Goal: Task Accomplishment & Management: Use online tool/utility

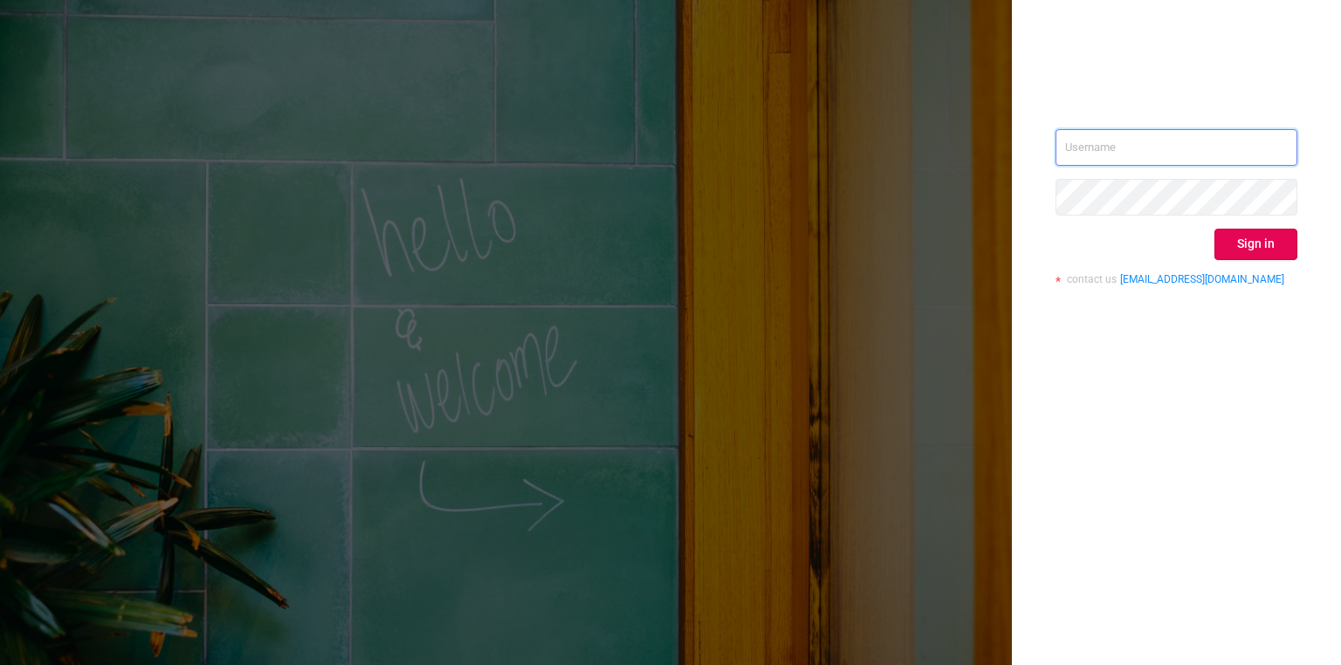
click at [1133, 157] on input "text" at bounding box center [1177, 147] width 242 height 37
paste input "[EMAIL_ADDRESS][DOMAIN_NAME]"
type input "[EMAIL_ADDRESS][DOMAIN_NAME]"
click at [1240, 241] on button "Sign in" at bounding box center [1255, 244] width 83 height 31
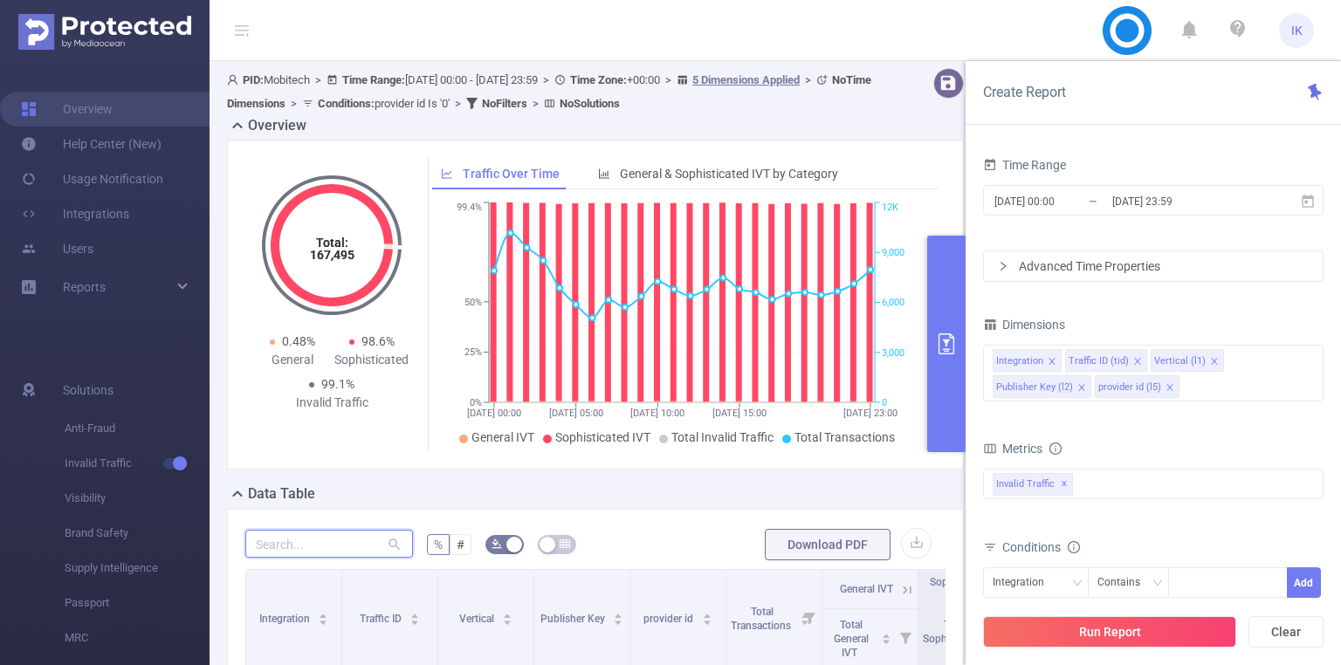
click at [314, 544] on input "text" at bounding box center [329, 544] width 168 height 28
paste input "hr0409nt51"
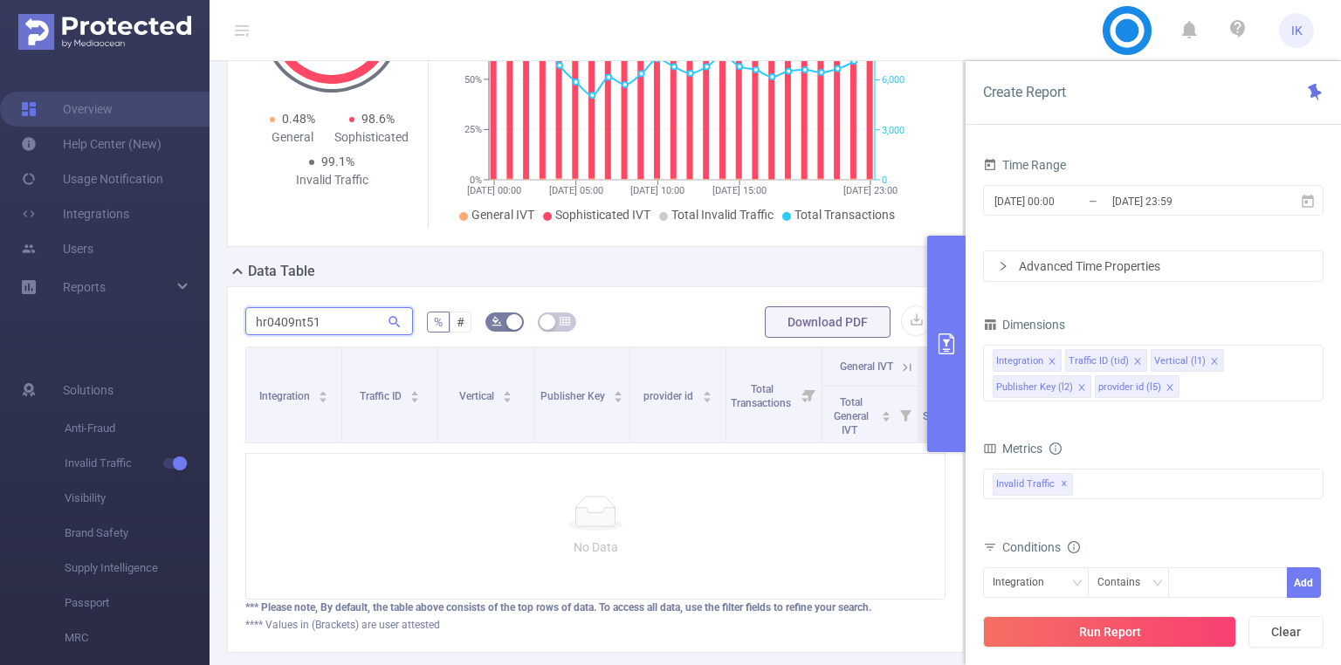
scroll to position [244, 0]
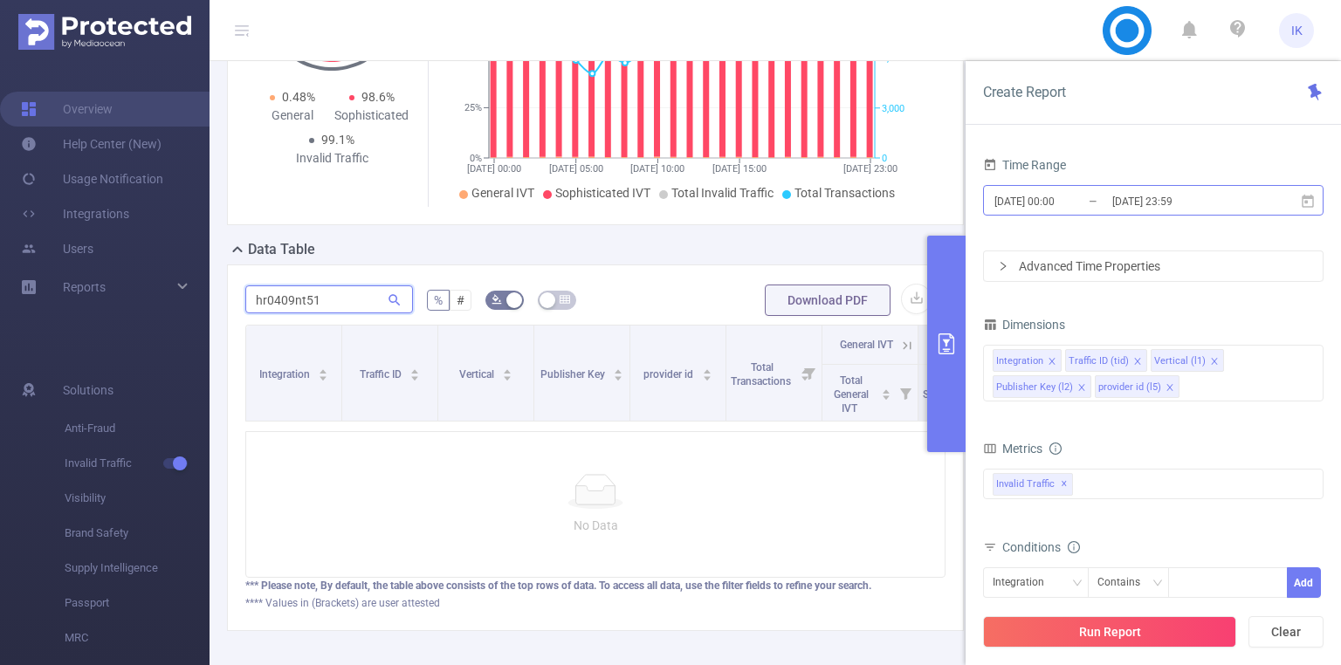
type input "hr0409nt51"
click at [1306, 200] on icon at bounding box center [1308, 200] width 12 height 13
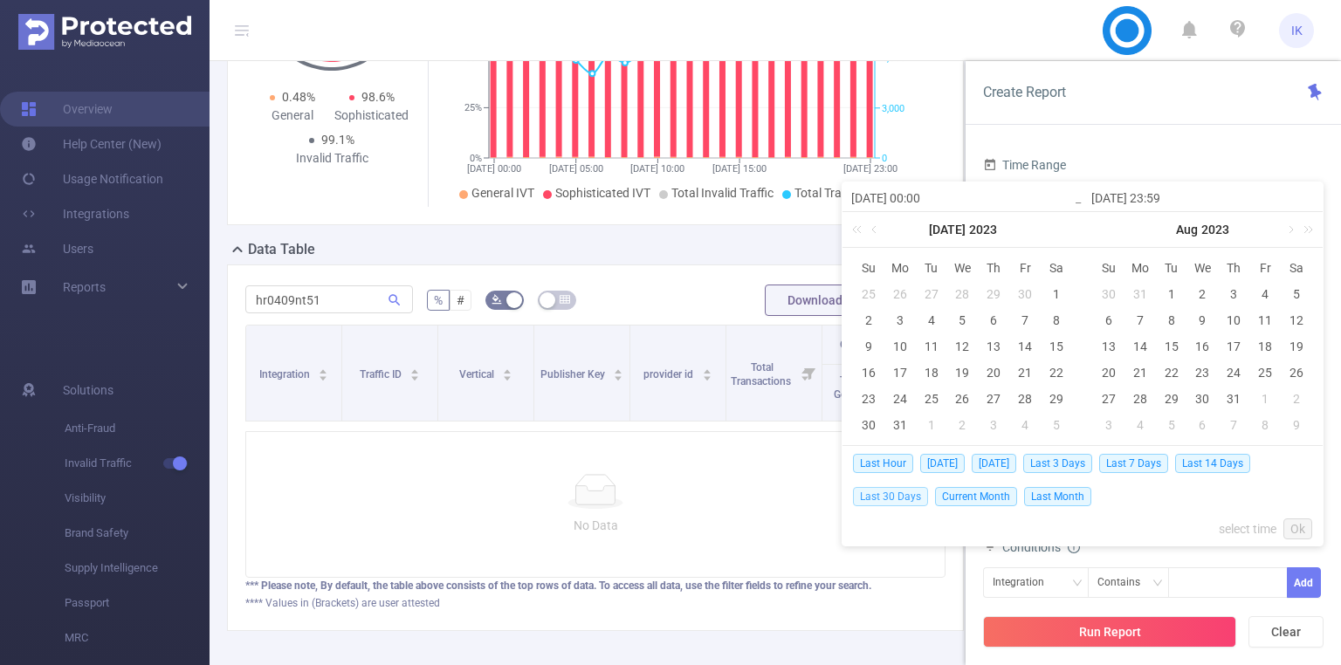
click at [897, 496] on span "Last 30 Days" at bounding box center [890, 496] width 75 height 19
type input "[DATE] 00:00"
type input "[DATE] 23:59"
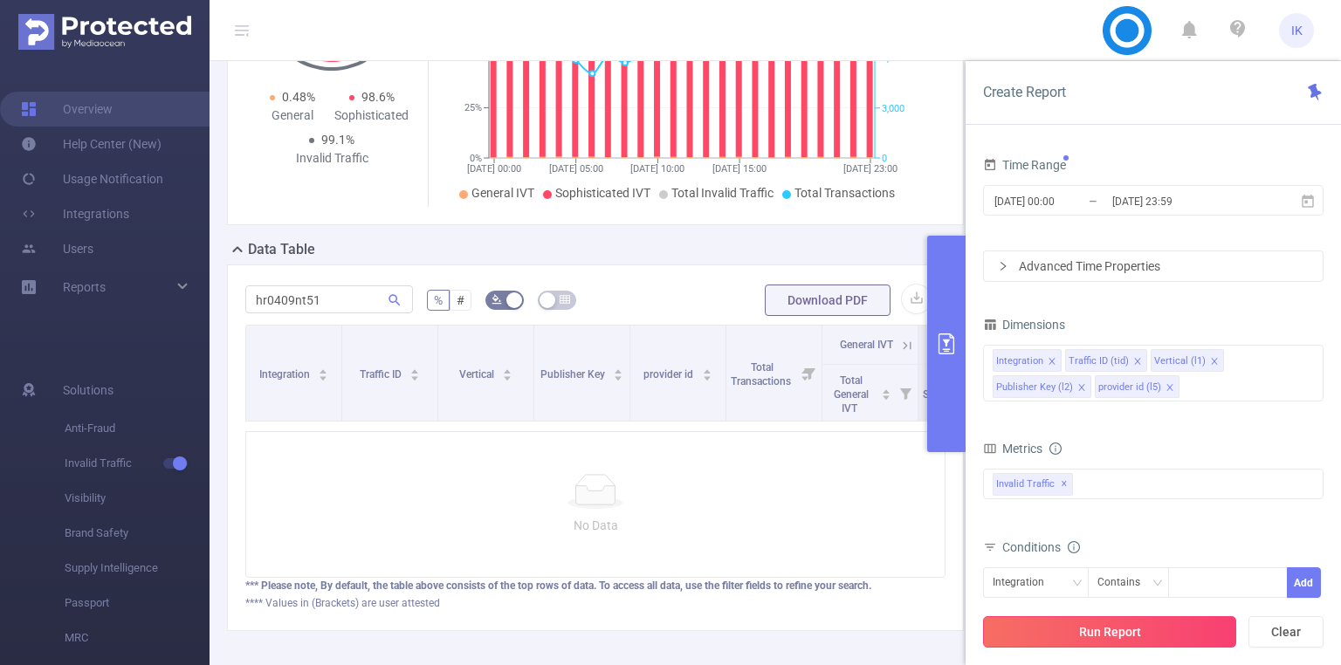
click at [1213, 623] on button "Run Report" at bounding box center [1109, 631] width 253 height 31
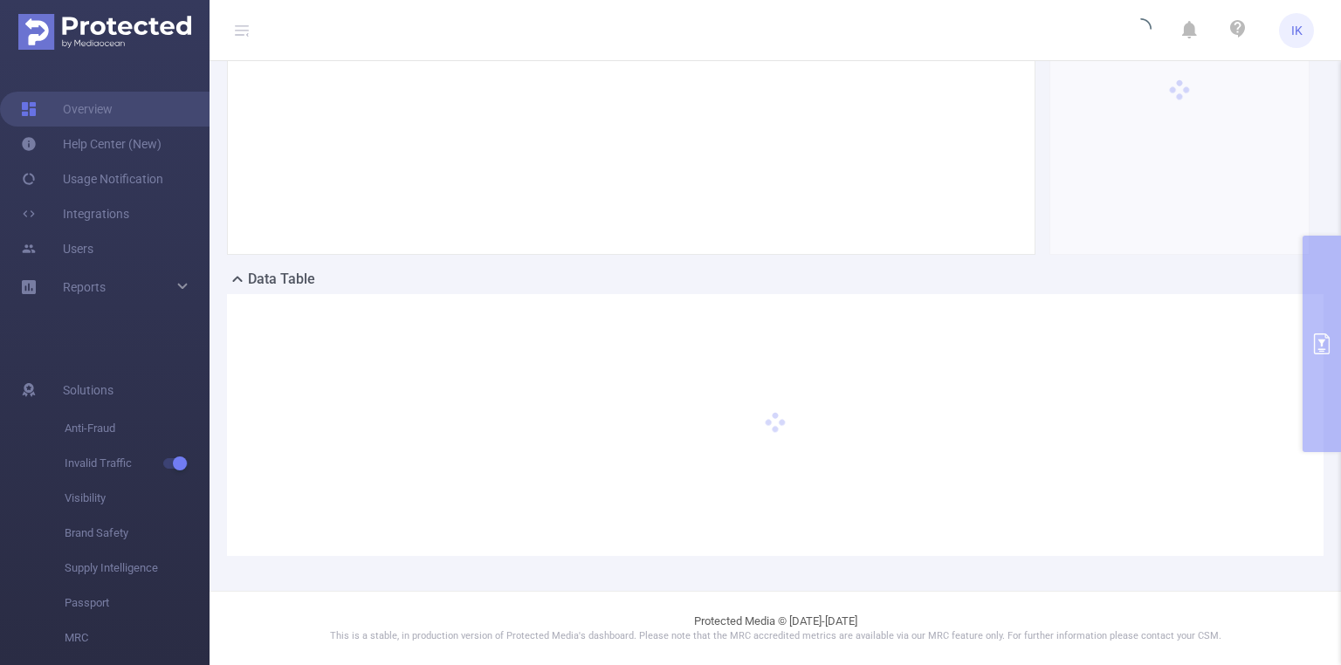
scroll to position [213, 0]
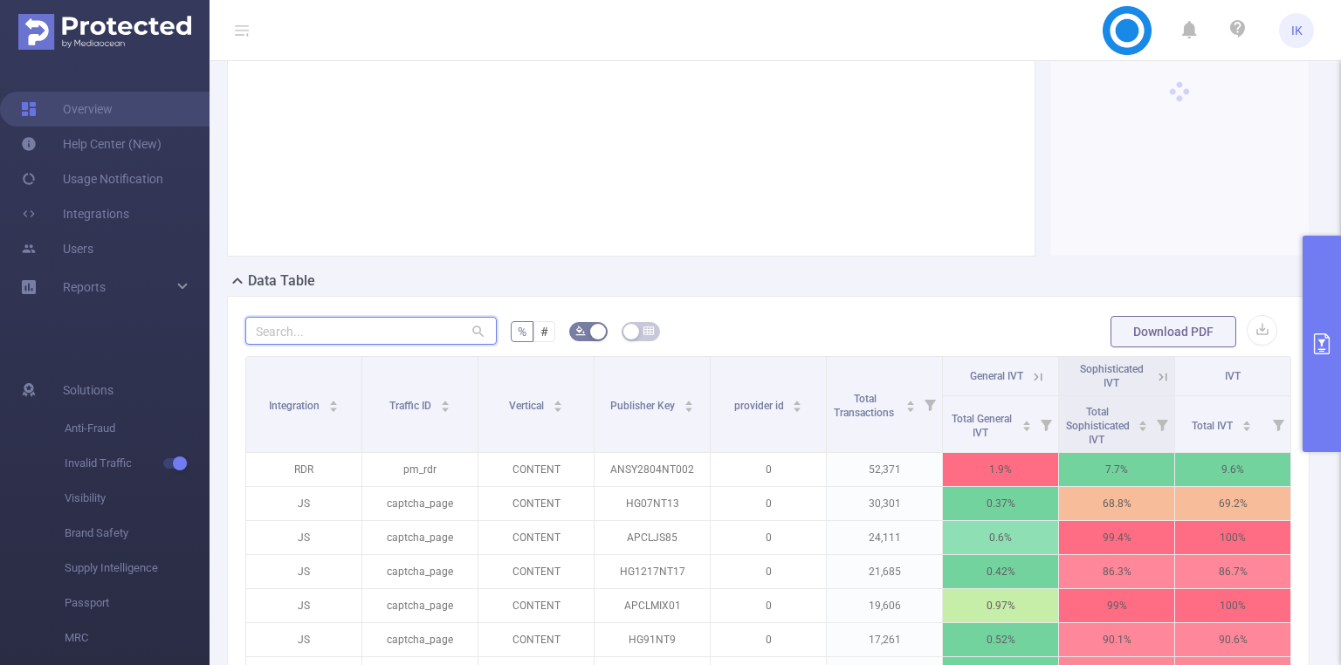
click at [333, 324] on input "text" at bounding box center [370, 331] width 251 height 28
paste input "hr0409nt51"
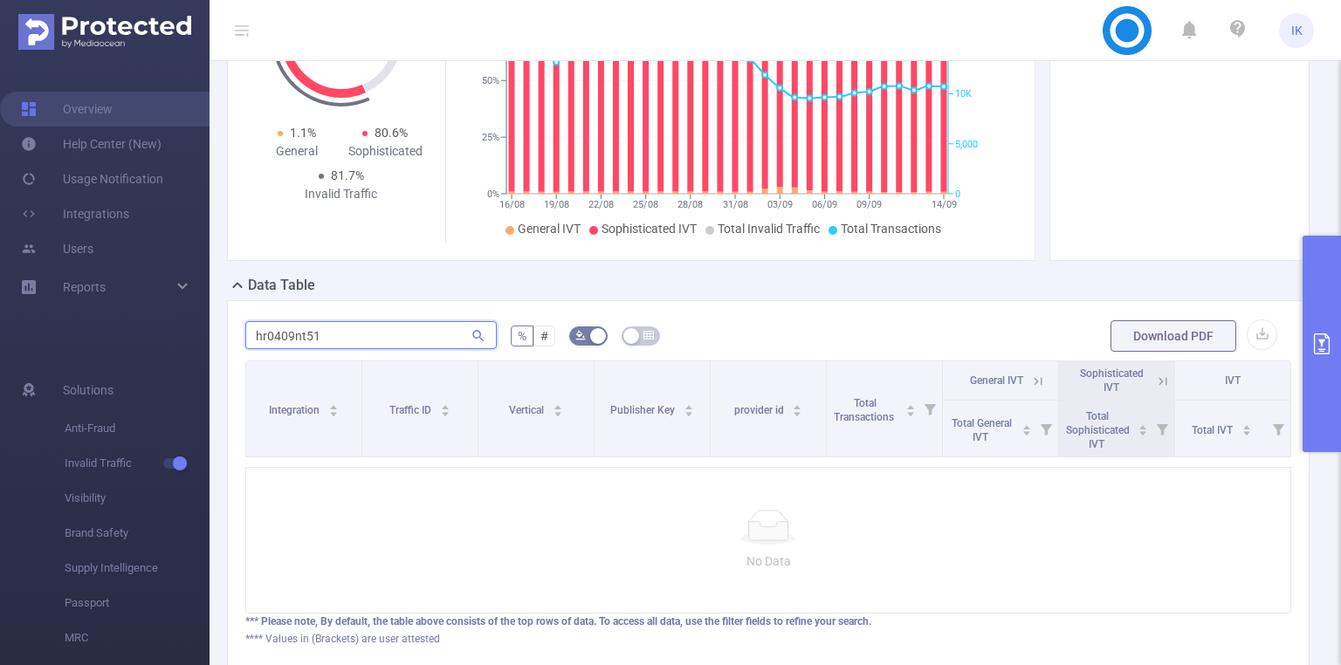
scroll to position [227, 0]
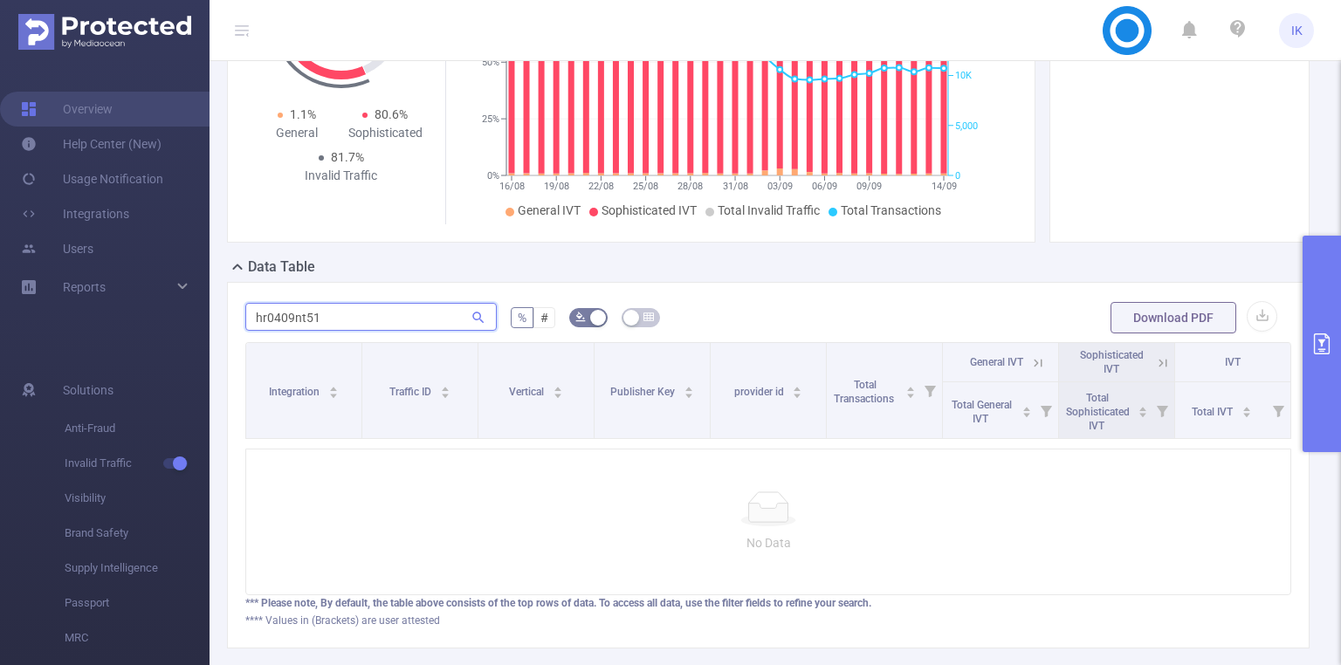
type input "hr0409nt51"
click at [1319, 358] on button "primary" at bounding box center [1322, 344] width 38 height 217
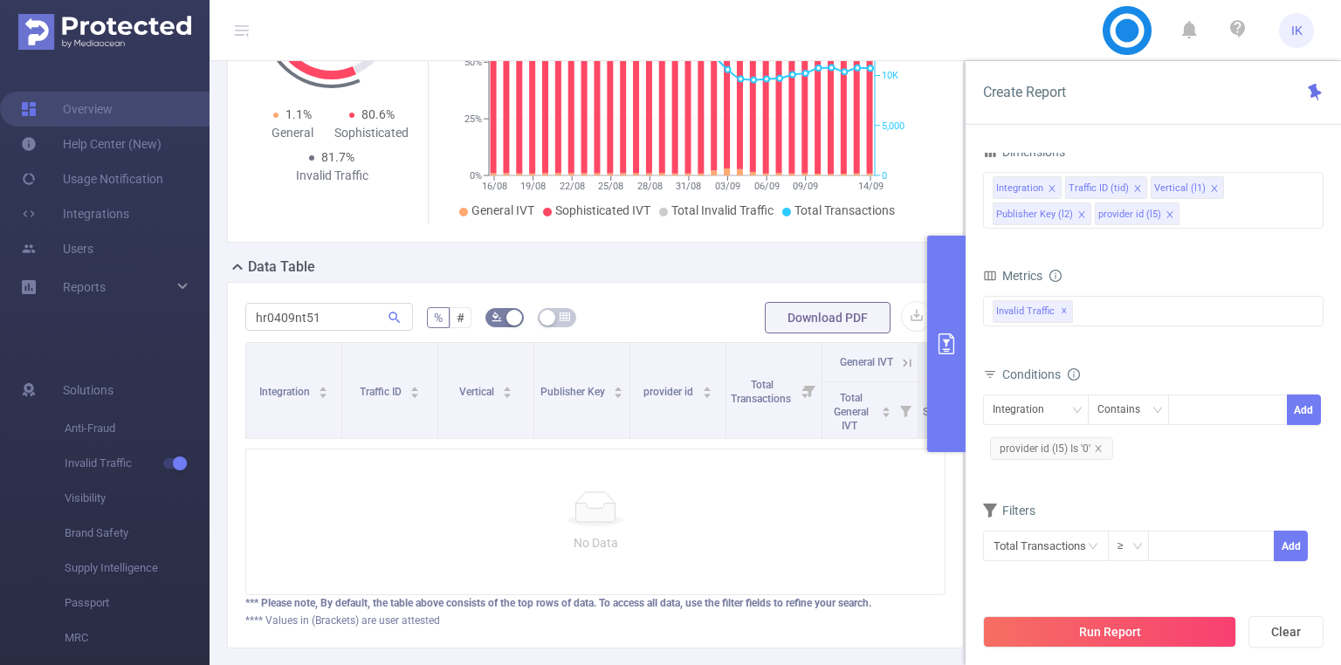
click at [784, 497] on div "No Data" at bounding box center [595, 522] width 700 height 147
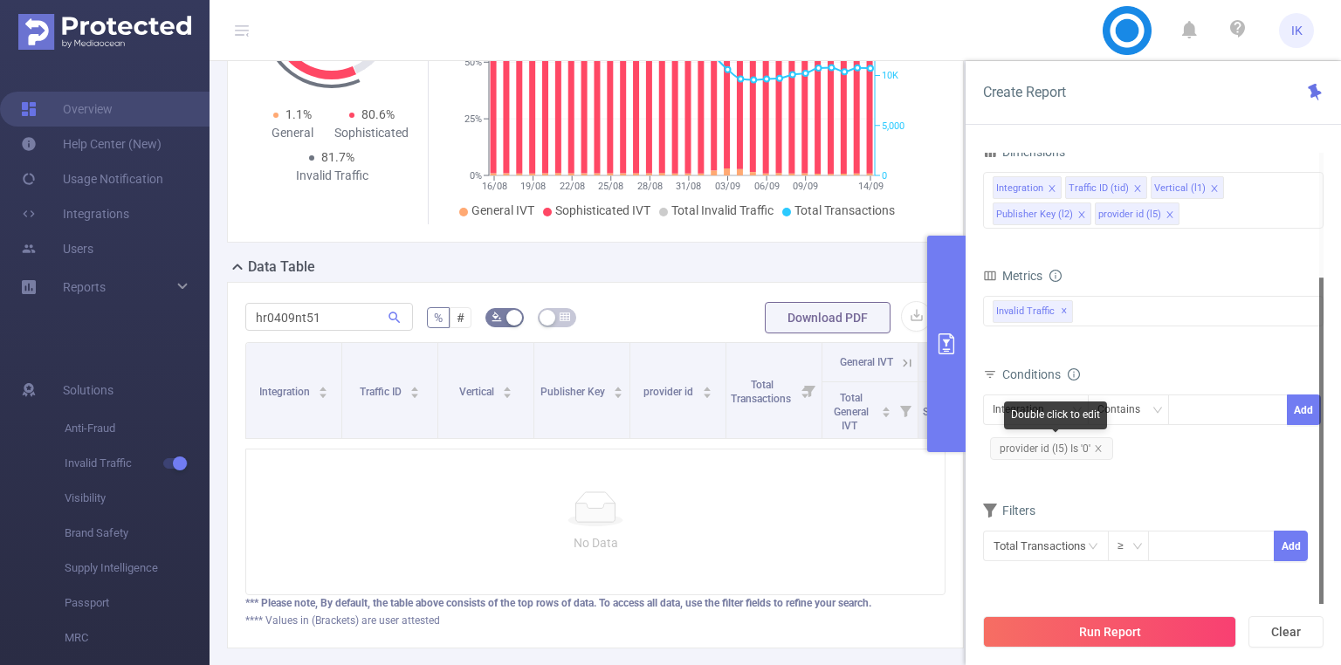
click at [1103, 441] on span "provider id (l5) Is '0'" at bounding box center [1051, 448] width 123 height 23
click at [1097, 444] on icon "icon: close" at bounding box center [1098, 448] width 9 height 9
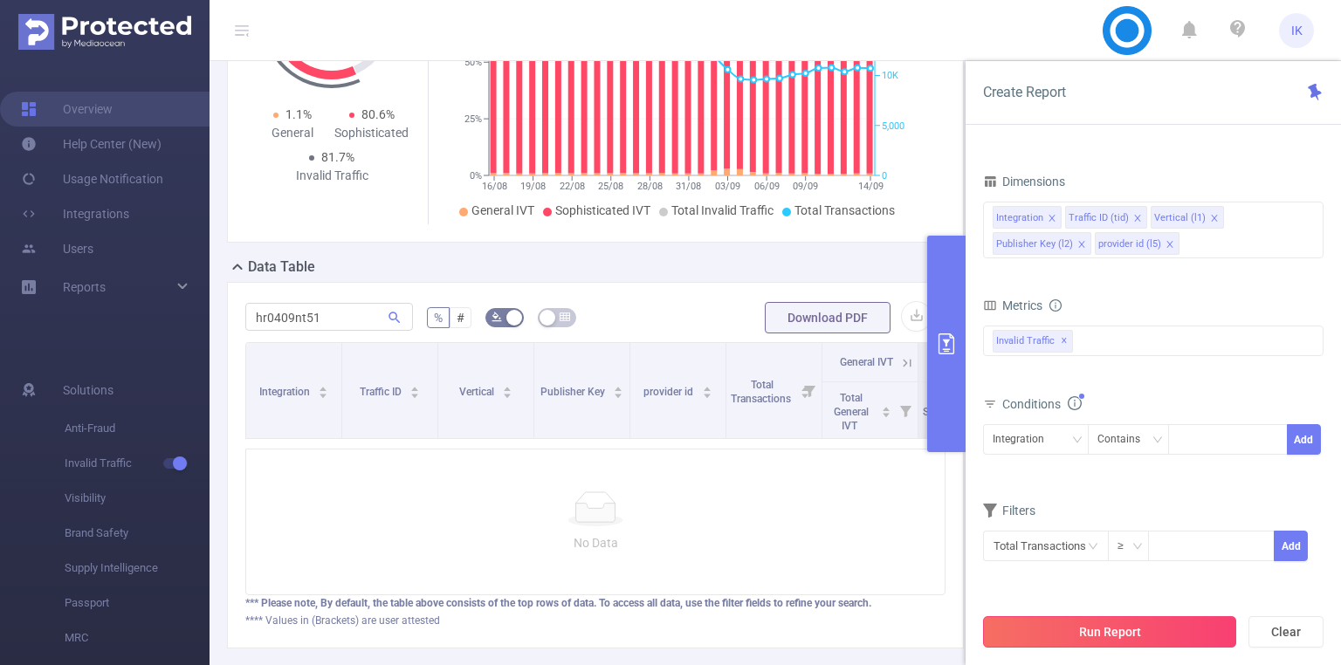
click at [1086, 639] on button "Run Report" at bounding box center [1109, 631] width 253 height 31
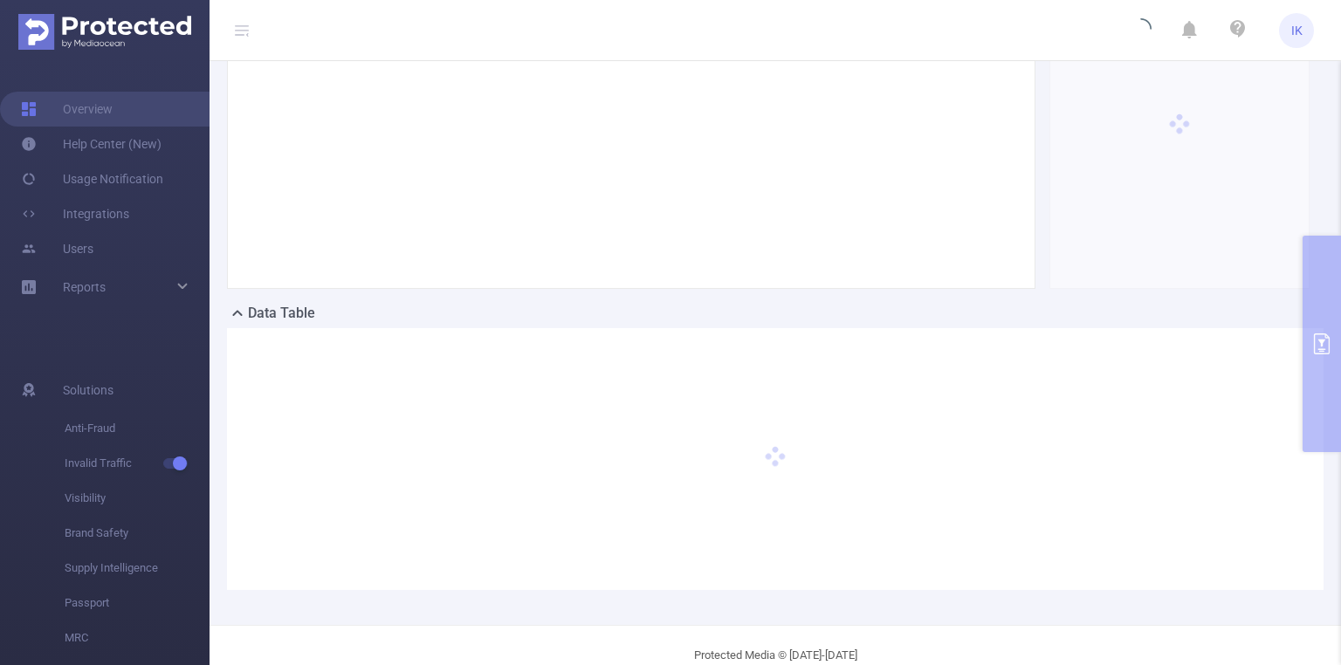
scroll to position [161, 0]
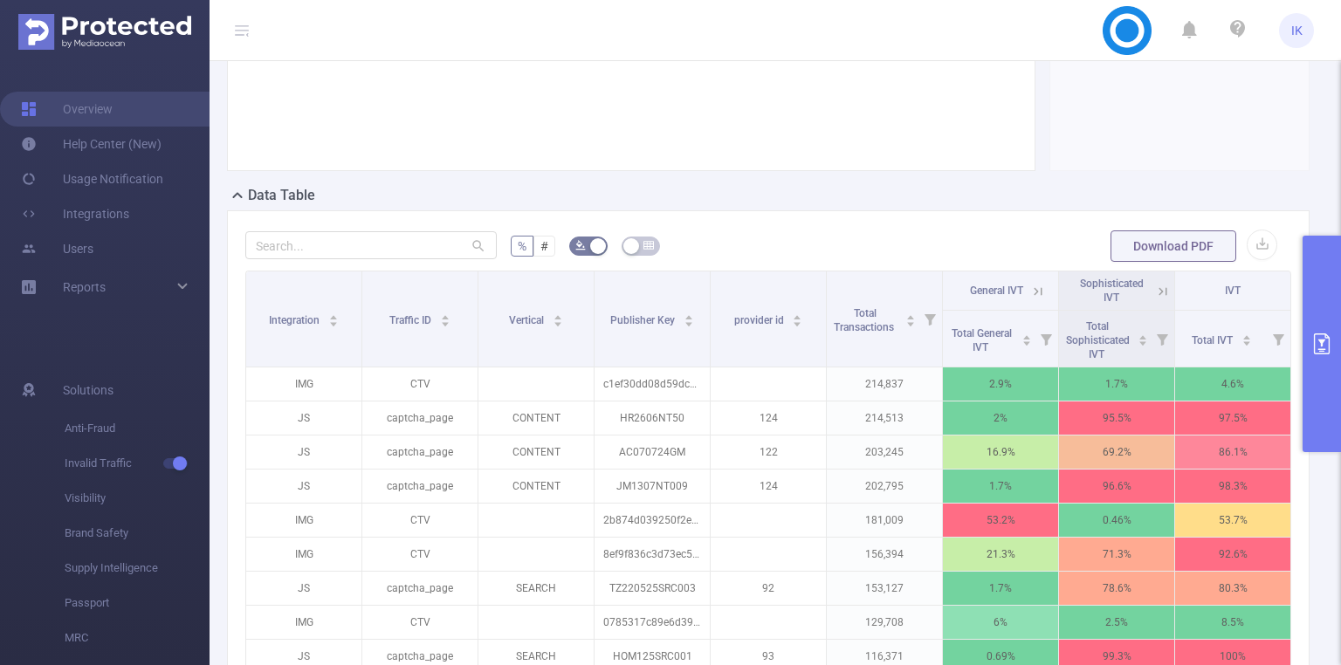
scroll to position [283, 0]
click at [320, 251] on input "text" at bounding box center [370, 245] width 251 height 28
paste input "hr0409nt51"
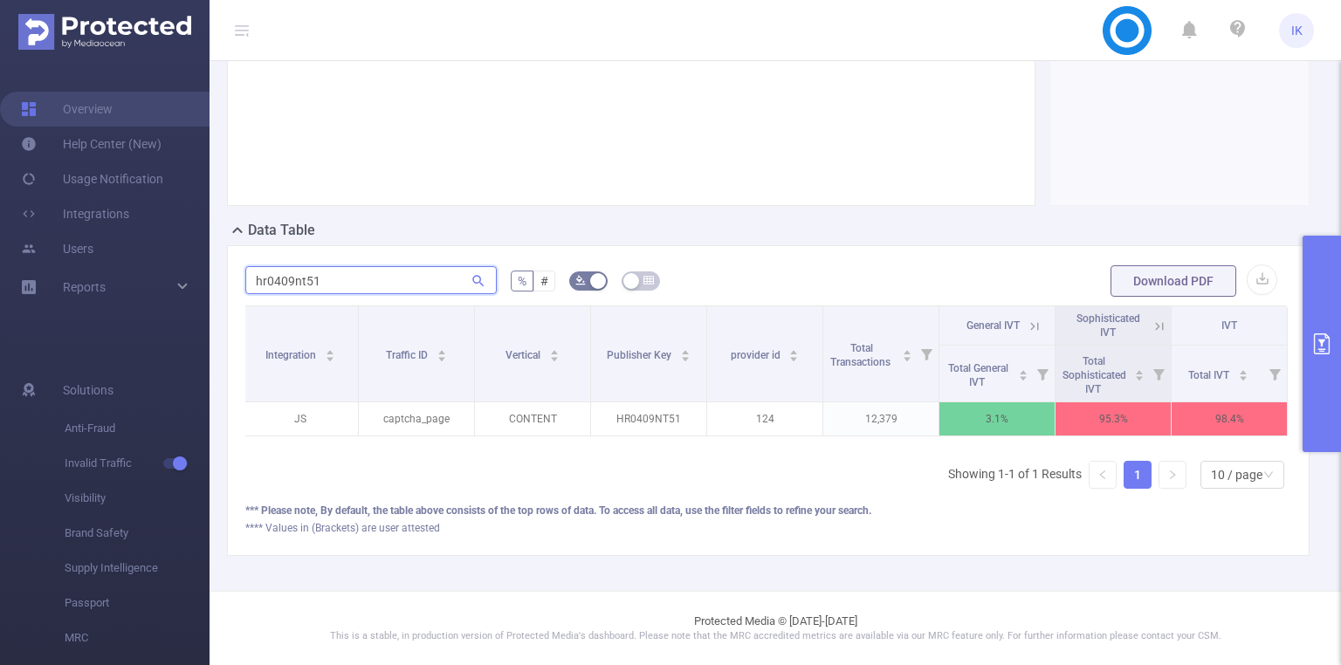
scroll to position [0, 0]
type input "hr0409nt51"
click at [1036, 319] on icon at bounding box center [1038, 327] width 16 height 16
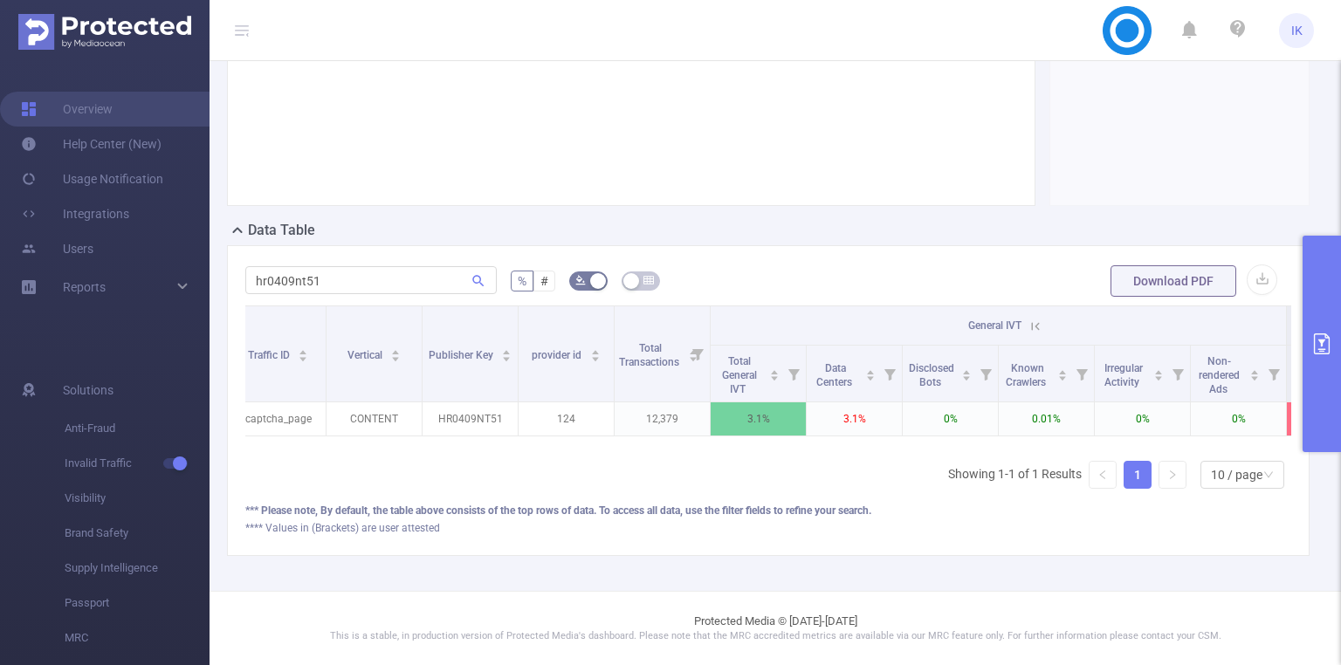
scroll to position [0, 114]
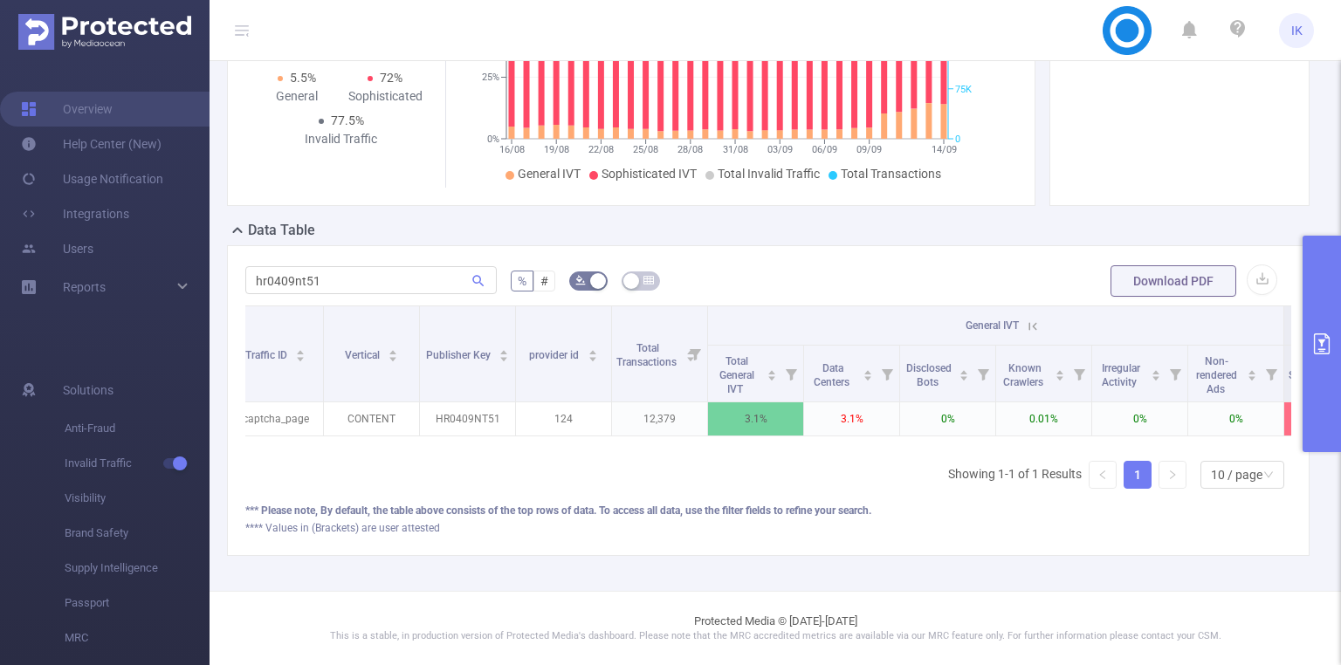
click at [1029, 322] on icon at bounding box center [1033, 326] width 8 height 8
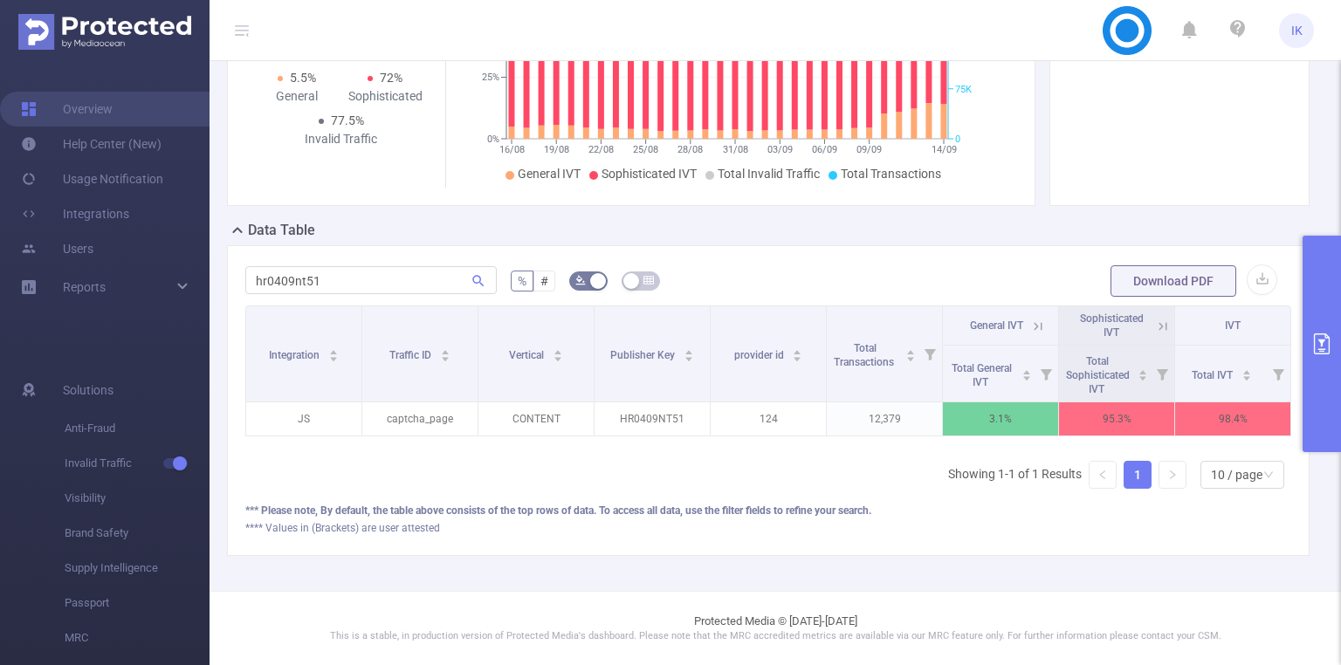
scroll to position [0, 0]
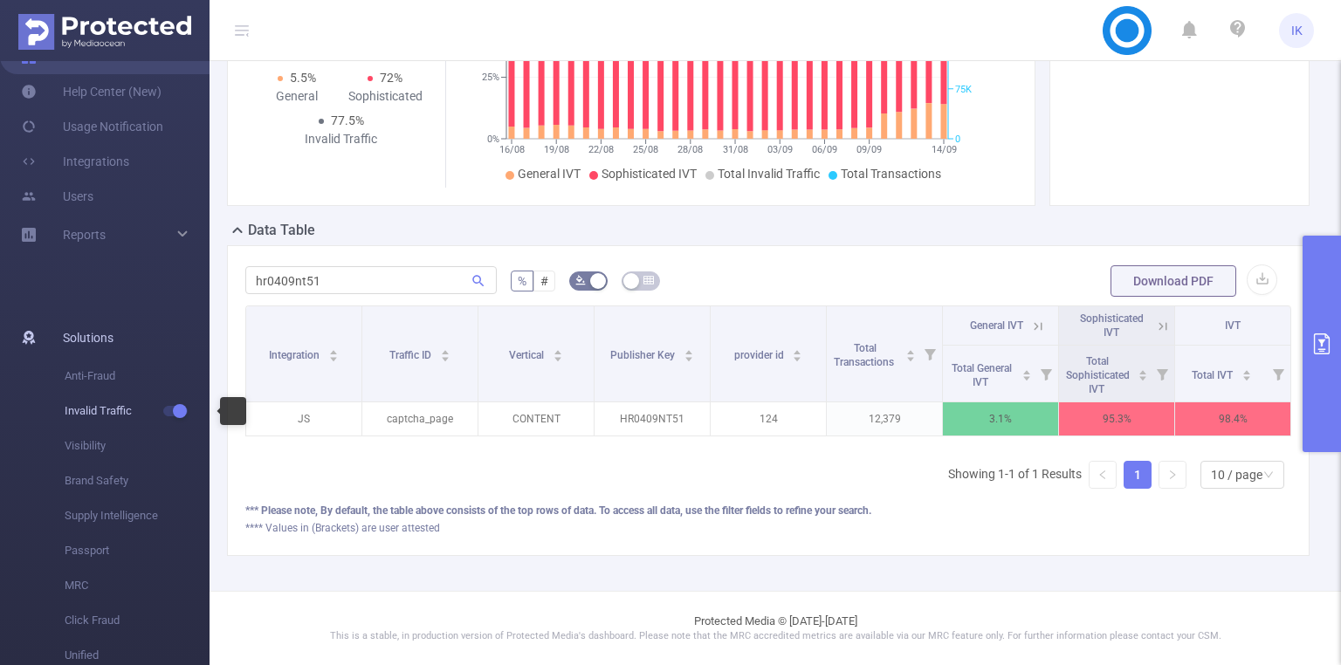
click at [164, 410] on button "button" at bounding box center [175, 411] width 24 height 10
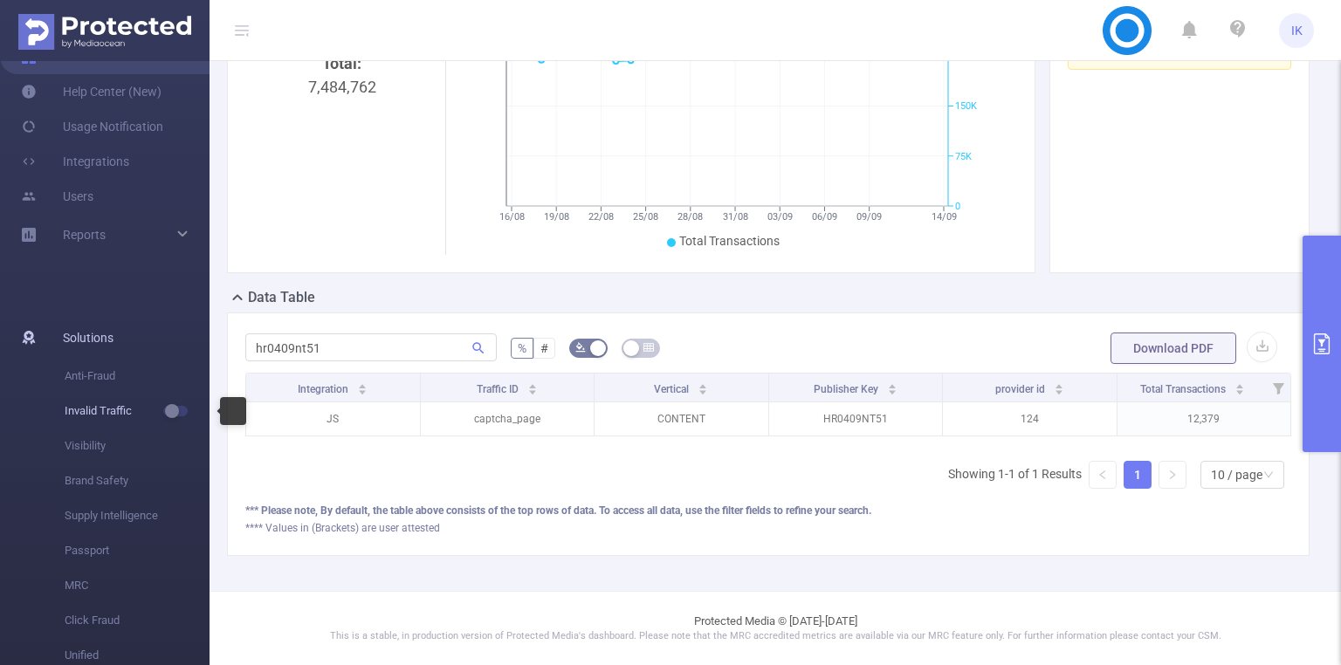
click at [187, 411] on span "button" at bounding box center [191, 411] width 23 height 9
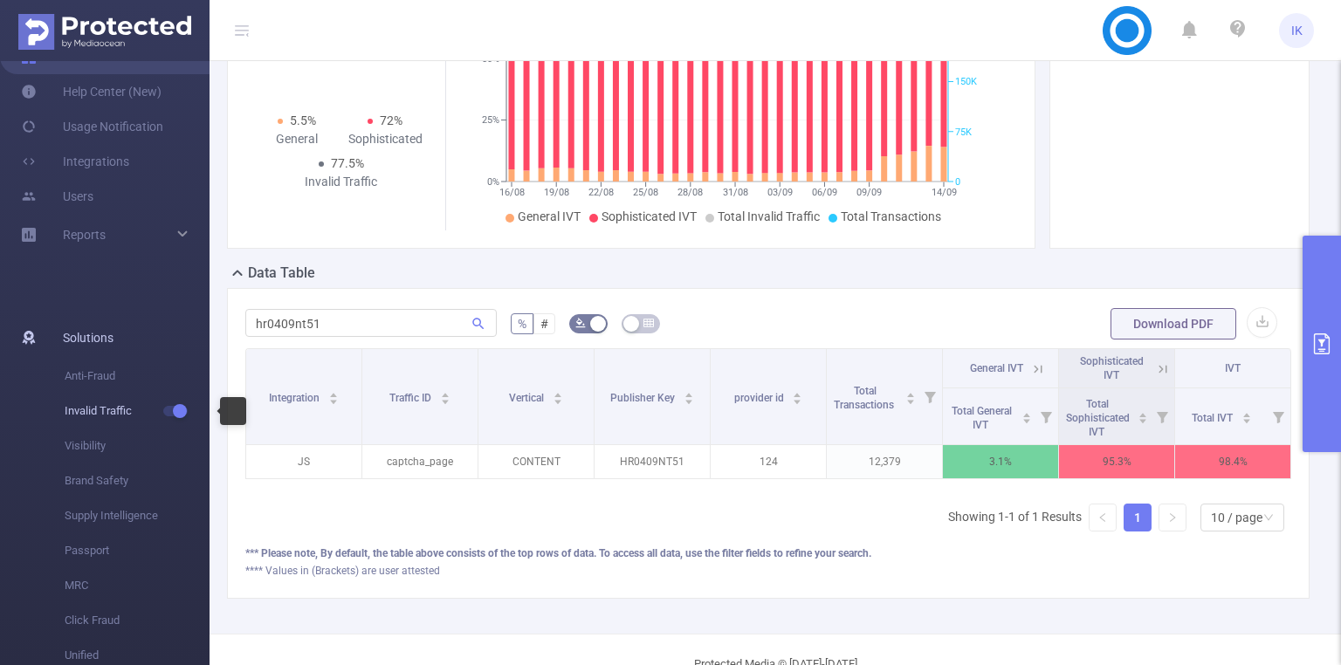
scroll to position [272, 0]
